Goal: Communication & Community: Ask a question

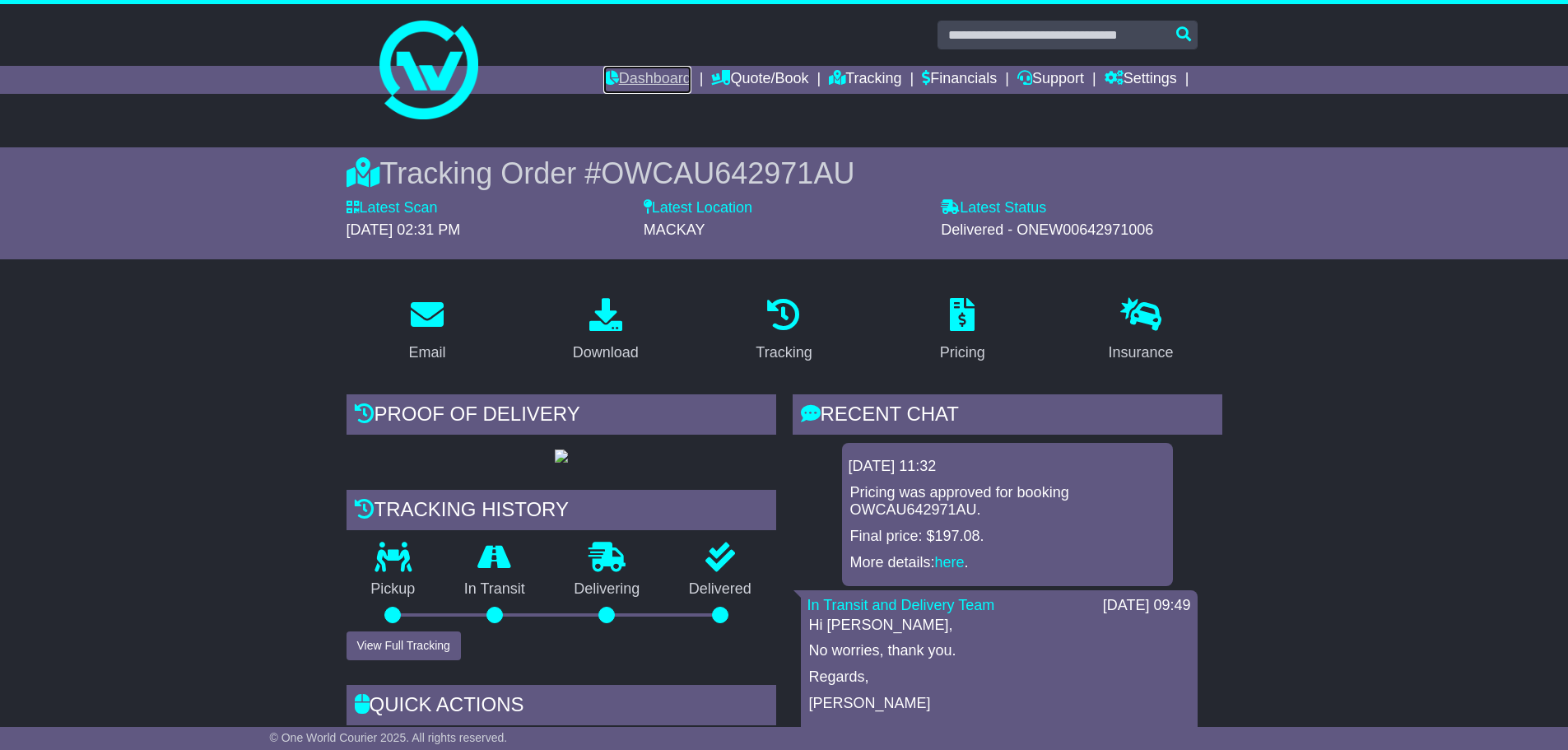
click at [608, 82] on link "Dashboard" at bounding box center [647, 80] width 88 height 28
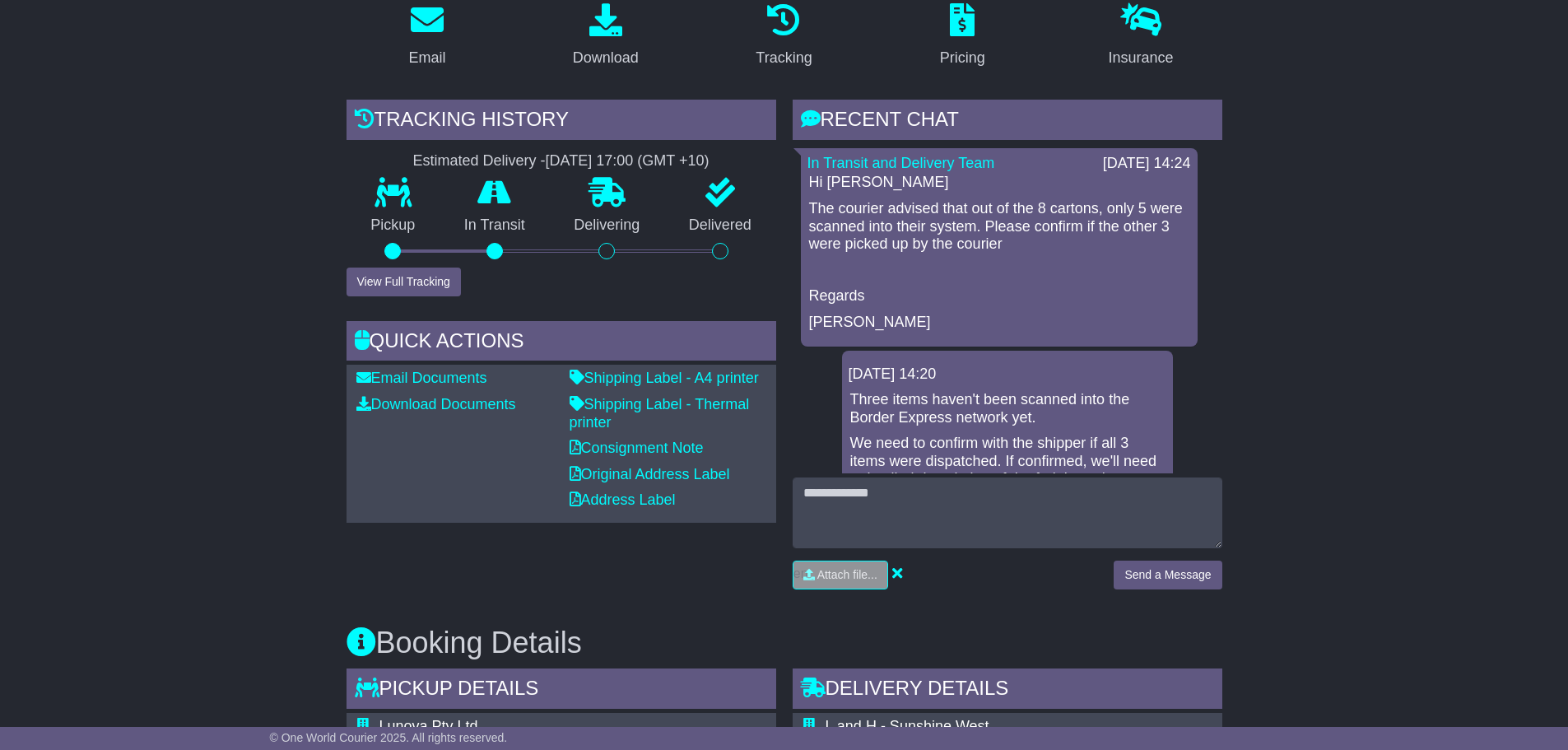
scroll to position [330, 0]
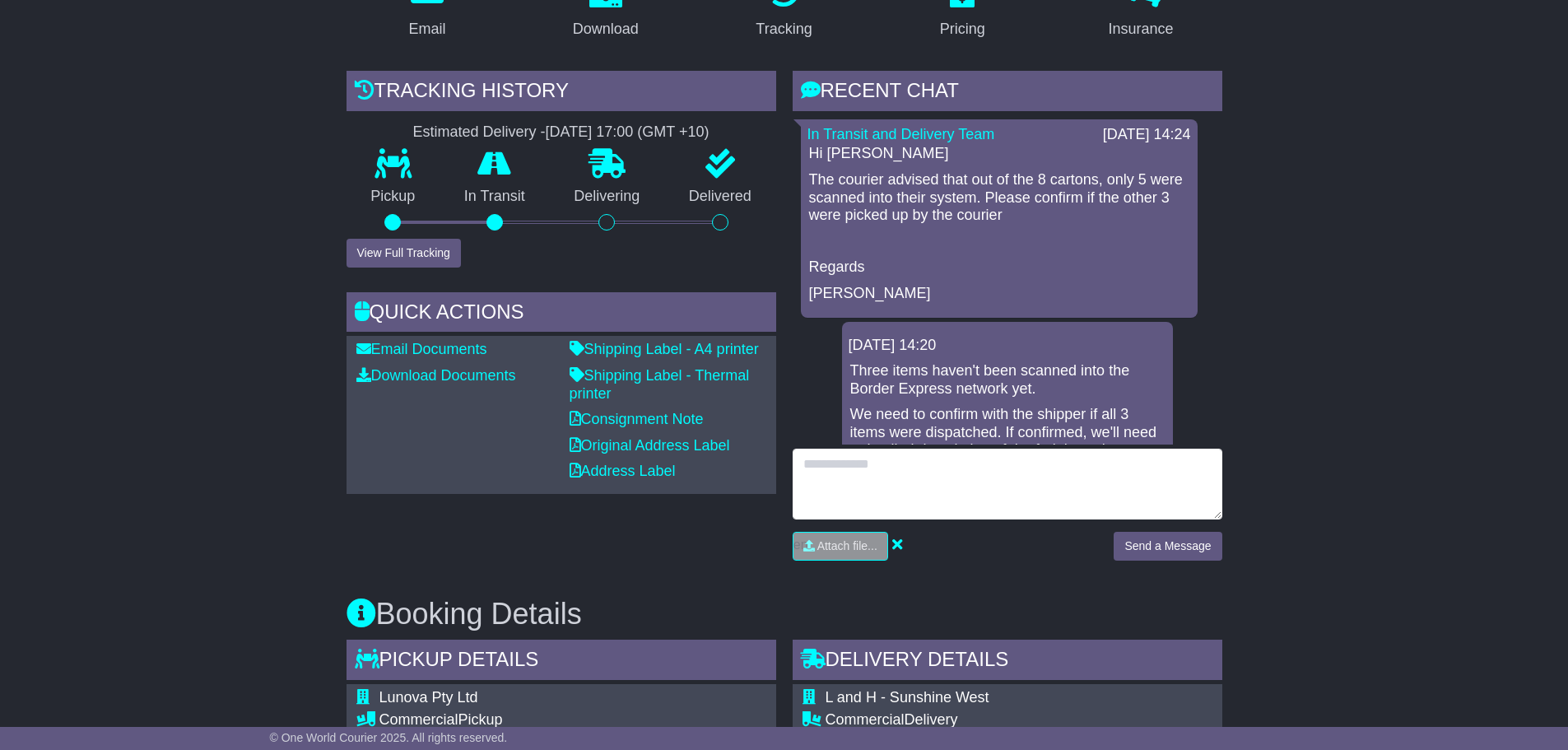
click at [867, 469] on textarea at bounding box center [1007, 483] width 430 height 71
type textarea "**********"
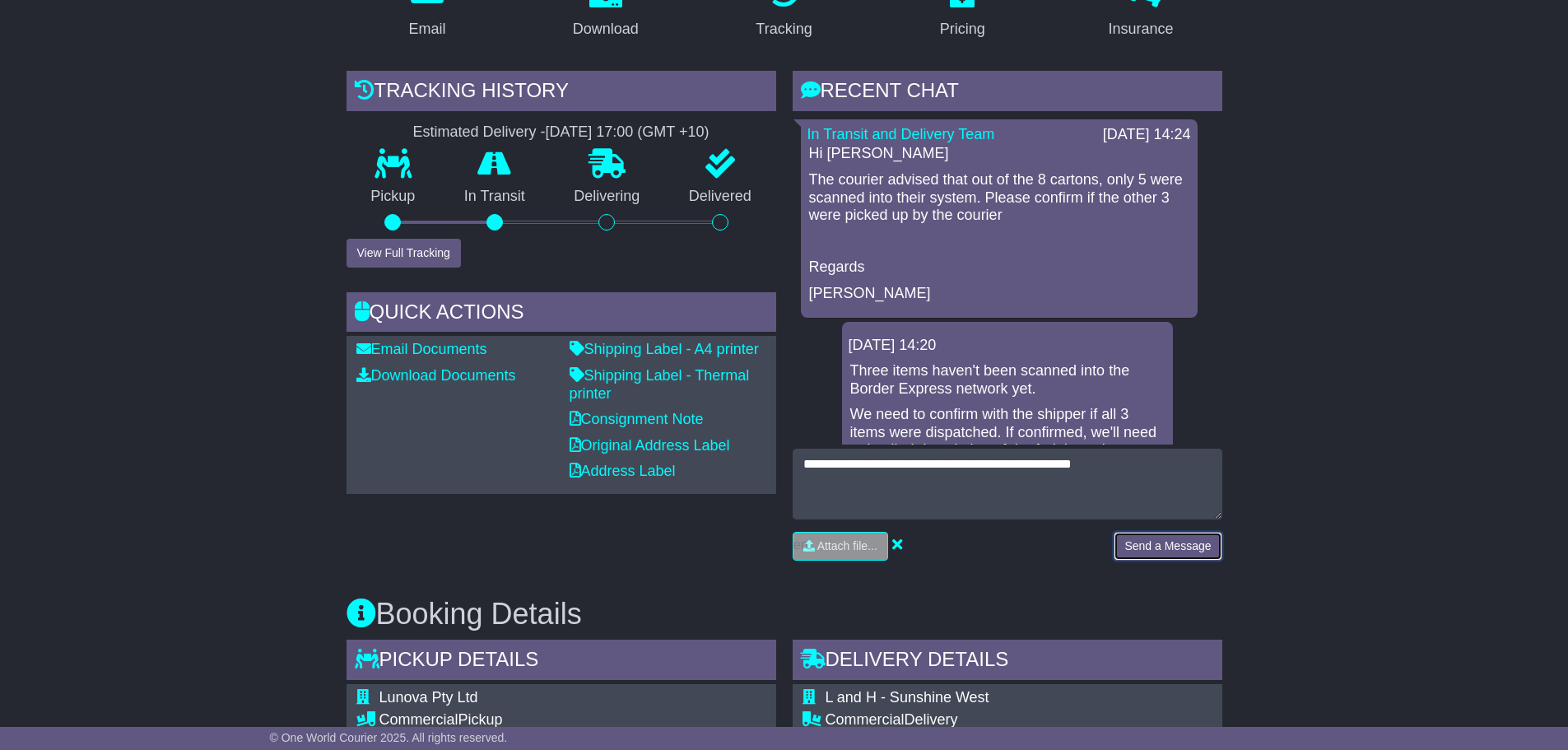
click at [1141, 552] on button "Send a Message" at bounding box center [1168, 546] width 108 height 29
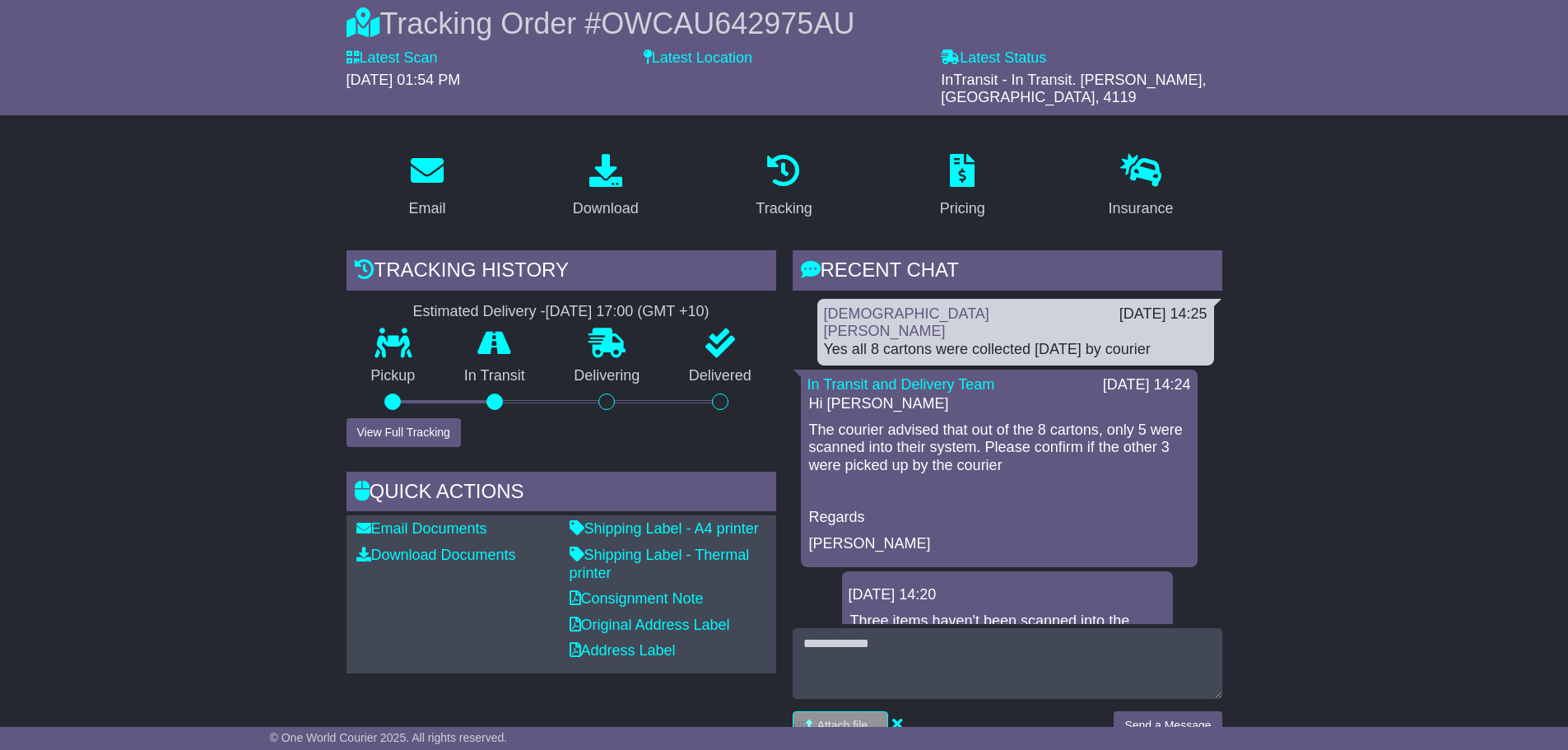
scroll to position [0, 0]
